Goal: Information Seeking & Learning: Check status

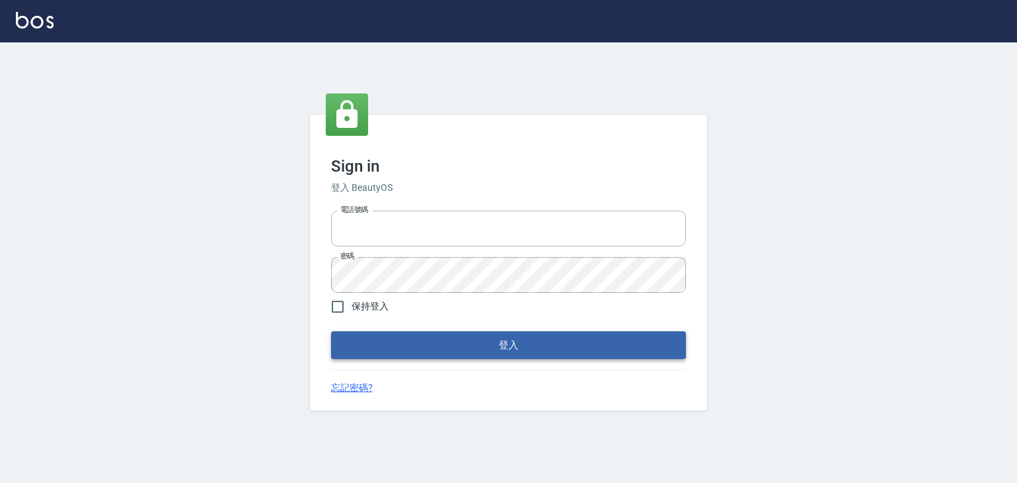
type input "0910967130"
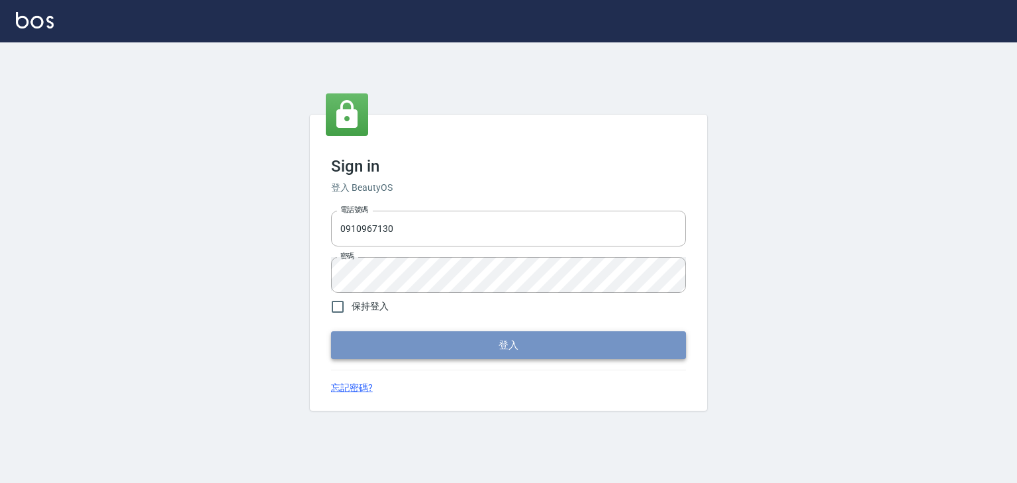
click at [535, 334] on button "登入" at bounding box center [508, 345] width 355 height 28
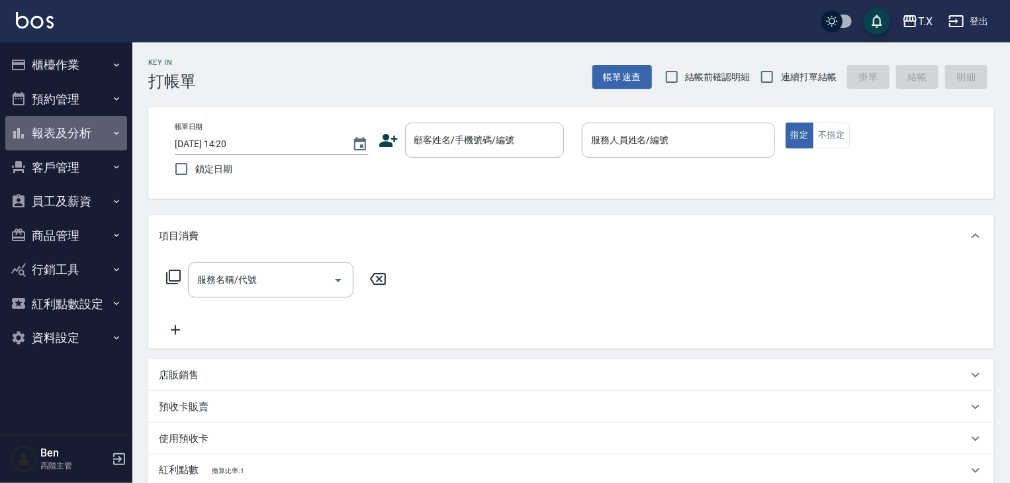
click at [64, 130] on button "報表及分析" at bounding box center [66, 133] width 122 height 34
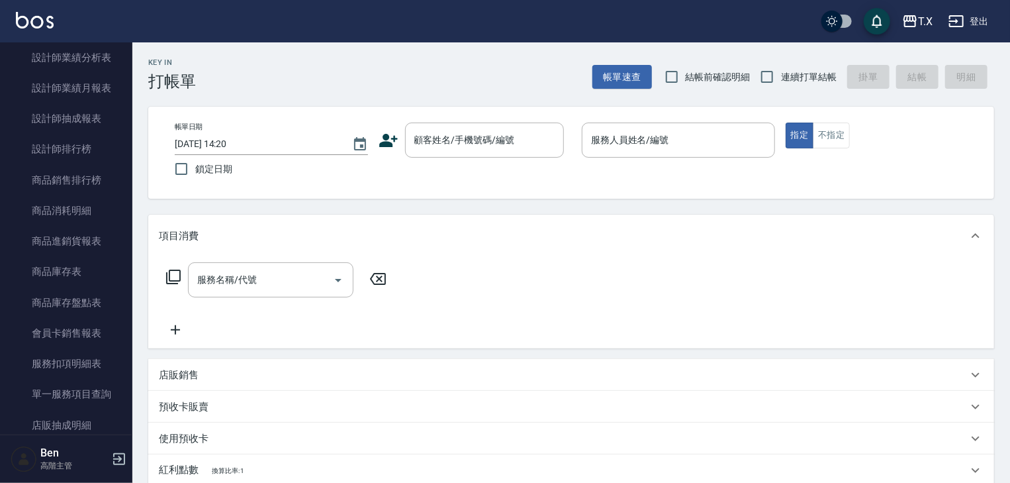
scroll to position [599, 0]
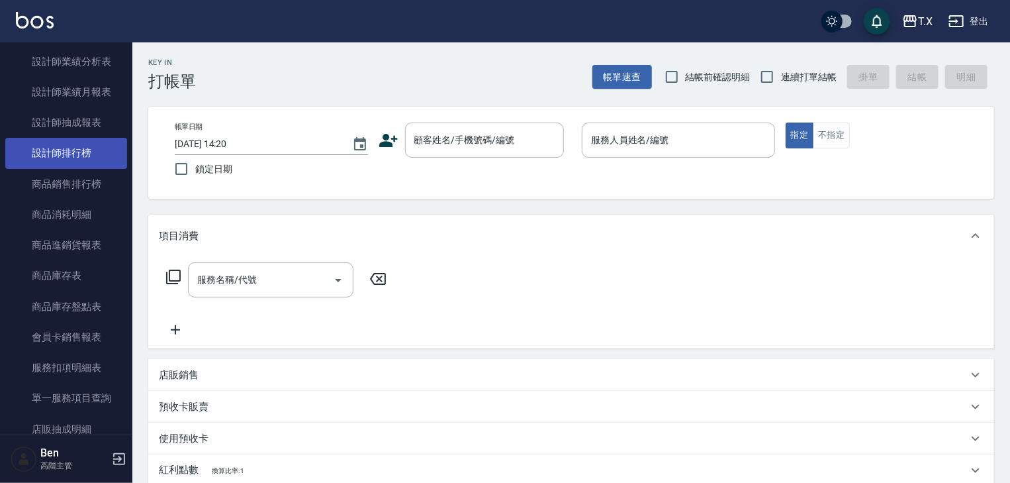
click at [95, 160] on link "設計師排行榜" at bounding box center [66, 153] width 122 height 30
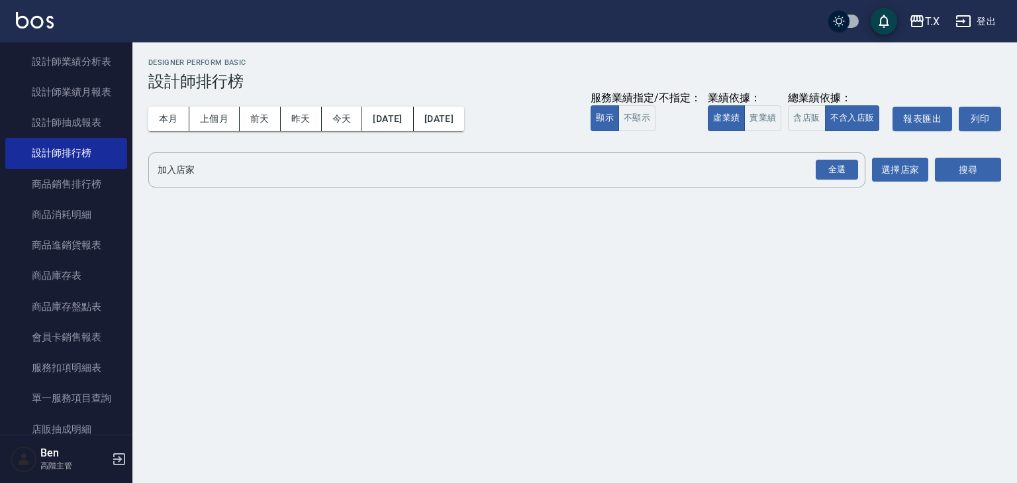
click at [757, 94] on div "業績依據：" at bounding box center [744, 98] width 73 height 14
drag, startPoint x: 753, startPoint y: 111, endPoint x: 649, endPoint y: 138, distance: 107.9
click at [753, 111] on button "實業績" at bounding box center [762, 118] width 37 height 26
click at [464, 125] on button "[DATE]" at bounding box center [439, 119] width 50 height 24
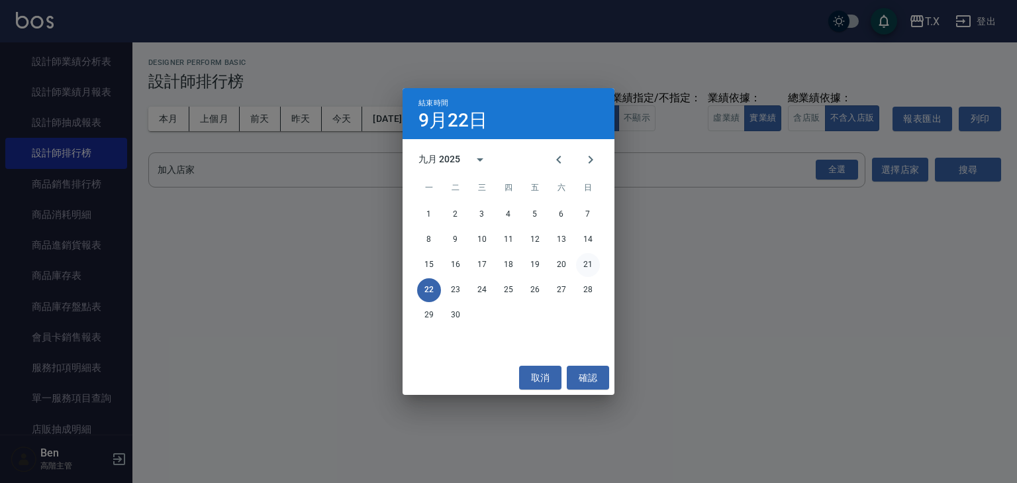
click at [583, 267] on button "21" at bounding box center [588, 265] width 24 height 24
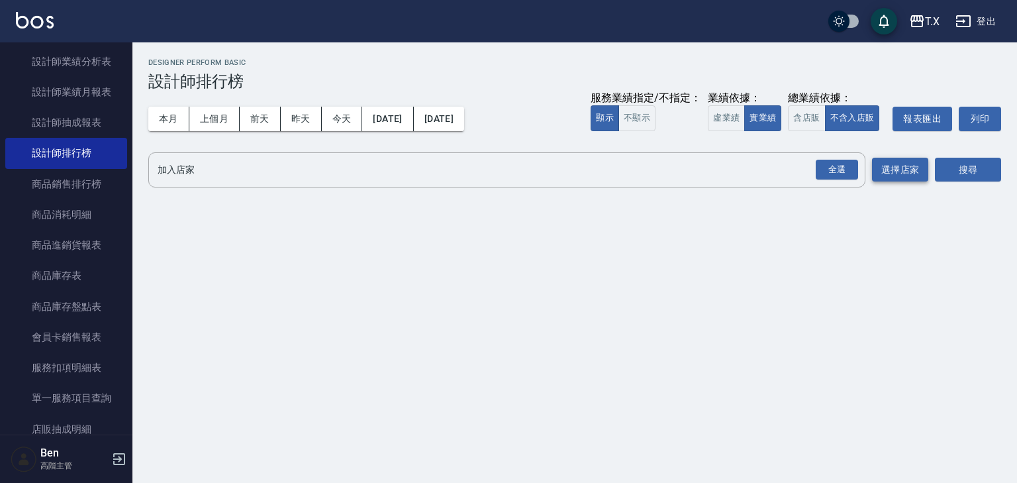
click at [919, 175] on button "選擇店家" at bounding box center [900, 170] width 56 height 24
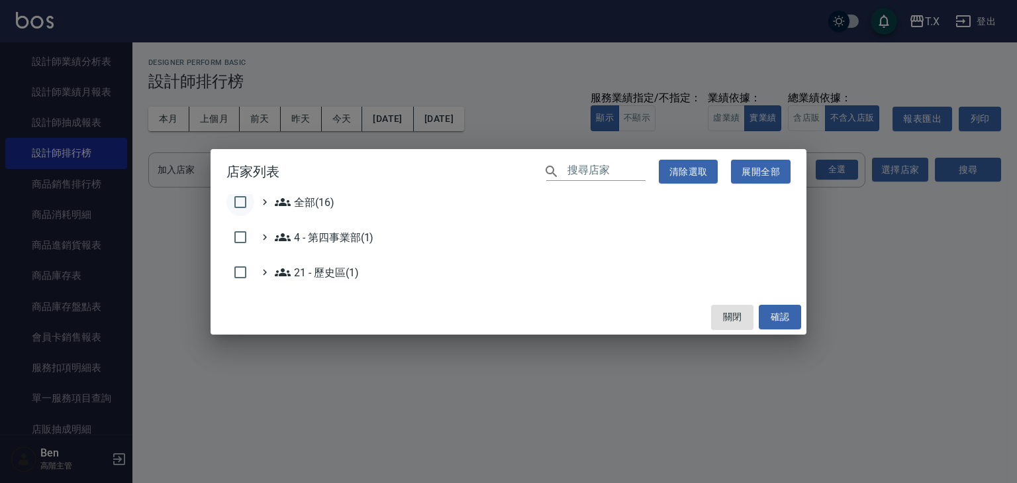
click at [244, 206] on input "checkbox" at bounding box center [240, 202] width 28 height 28
checkbox input "true"
drag, startPoint x: 776, startPoint y: 315, endPoint x: 1016, endPoint y: 204, distance: 264.8
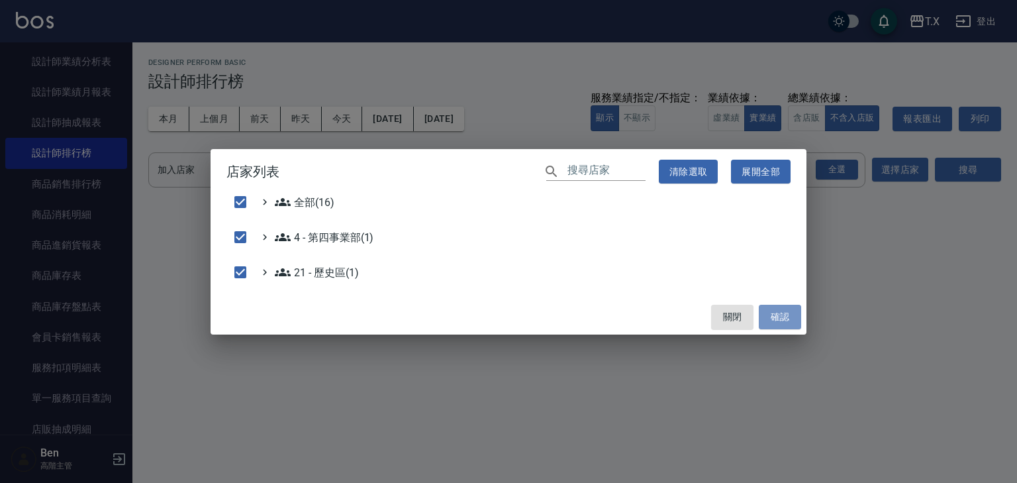
click at [779, 315] on button "確認" at bounding box center [780, 317] width 42 height 24
checkbox input "false"
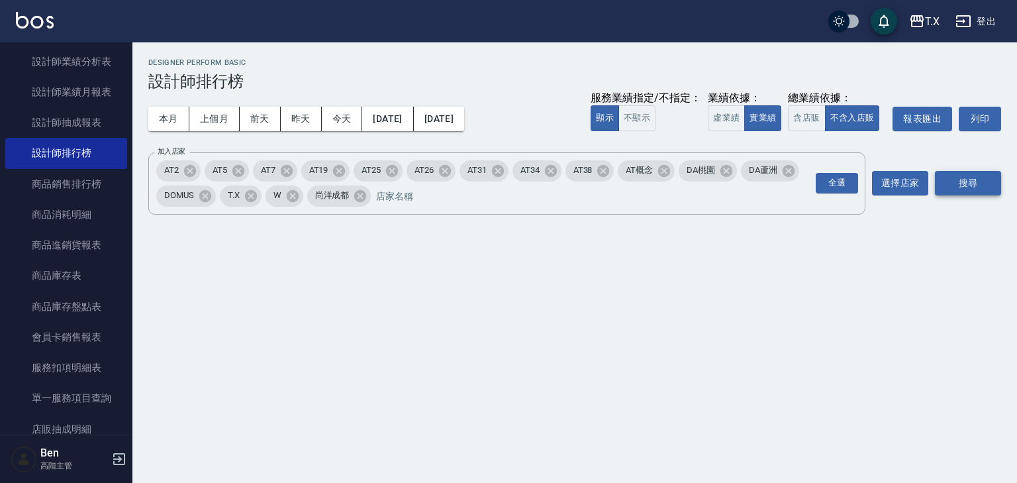
click at [959, 187] on button "搜尋" at bounding box center [968, 183] width 66 height 24
